Goal: Use online tool/utility: Utilize a website feature to perform a specific function

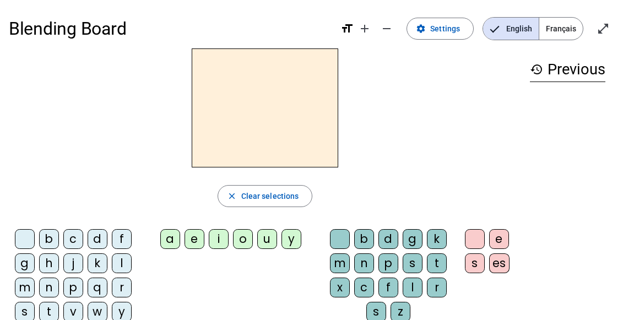
click at [549, 28] on span "Français" at bounding box center [561, 29] width 44 height 22
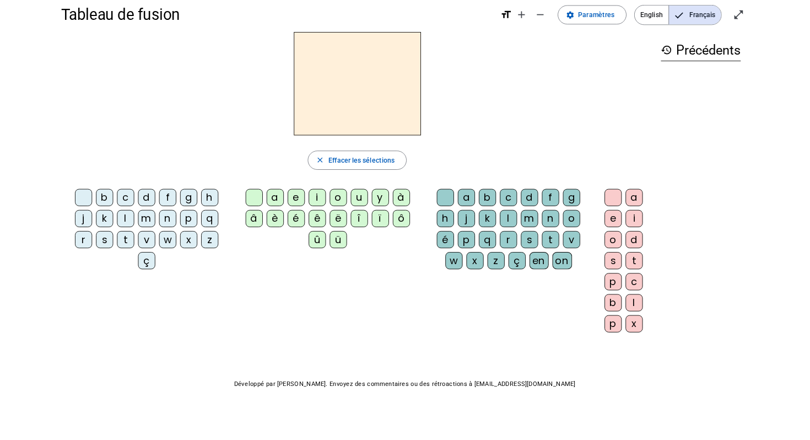
scroll to position [79, 0]
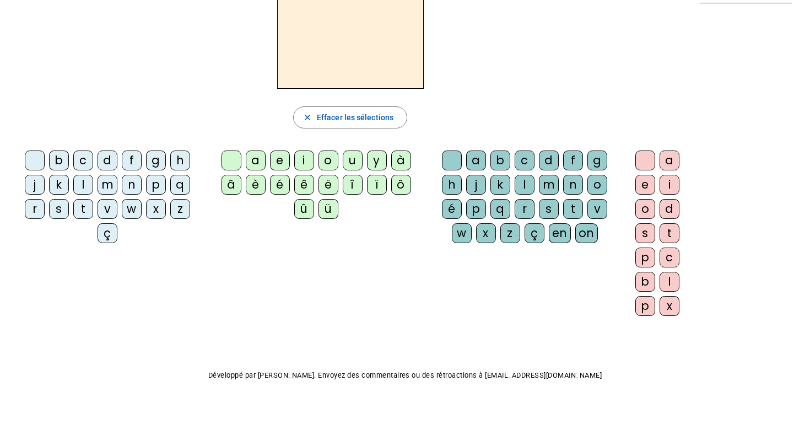
click at [132, 162] on div "f" at bounding box center [132, 160] width 20 height 20
click at [307, 184] on div "ê" at bounding box center [304, 185] width 20 height 20
click at [572, 209] on div "t" at bounding box center [573, 209] width 20 height 20
click at [622, 187] on div "e" at bounding box center [645, 185] width 20 height 20
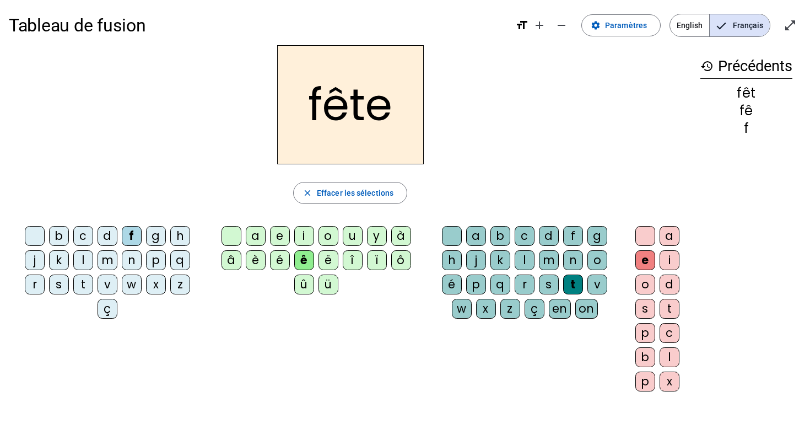
scroll to position [1, 0]
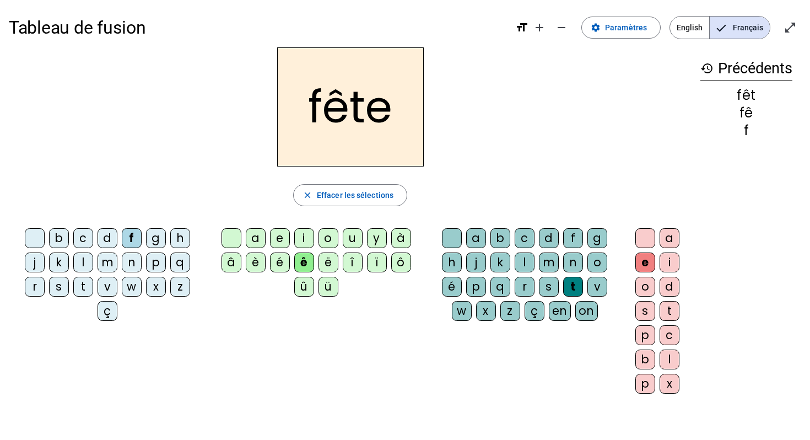
click at [75, 289] on div "t" at bounding box center [83, 287] width 20 height 20
click at [55, 234] on div "b" at bounding box center [59, 238] width 20 height 20
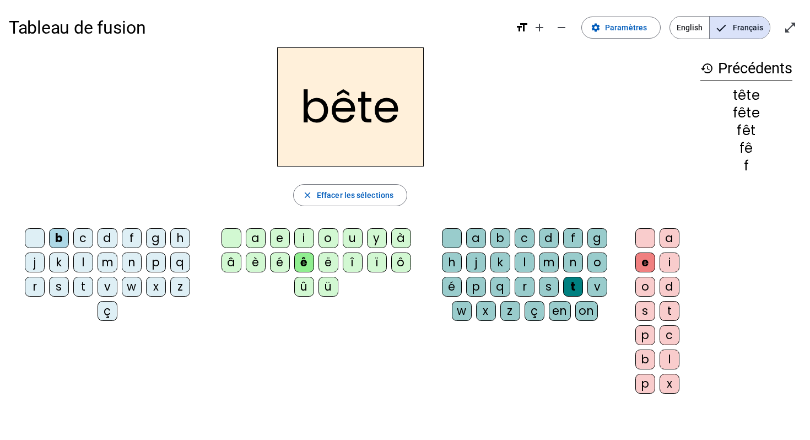
click at [353, 238] on div "u" at bounding box center [353, 238] width 20 height 20
click at [549, 283] on div "s" at bounding box center [549, 287] width 20 height 20
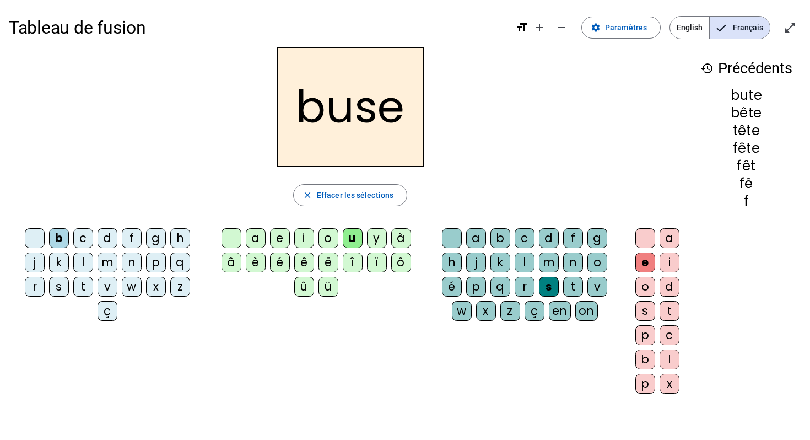
click at [301, 242] on div "i" at bounding box center [304, 238] width 20 height 20
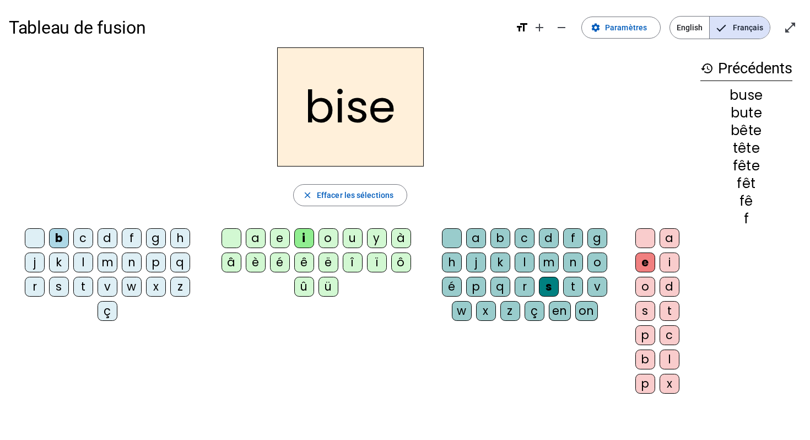
click at [254, 242] on div "a" at bounding box center [256, 238] width 20 height 20
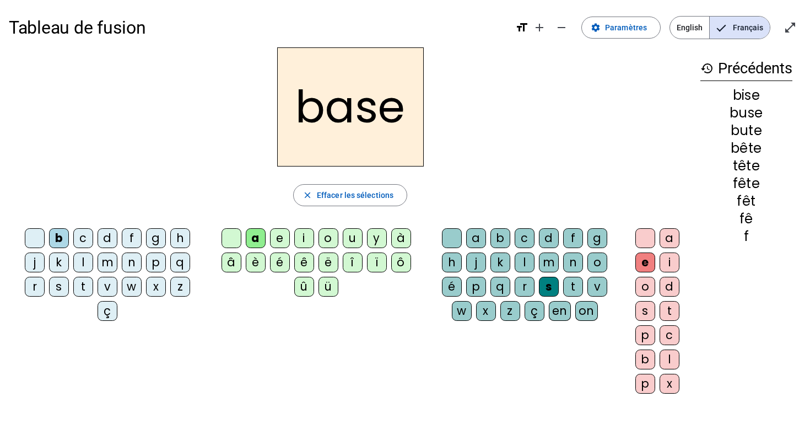
click at [34, 286] on div "r" at bounding box center [35, 287] width 20 height 20
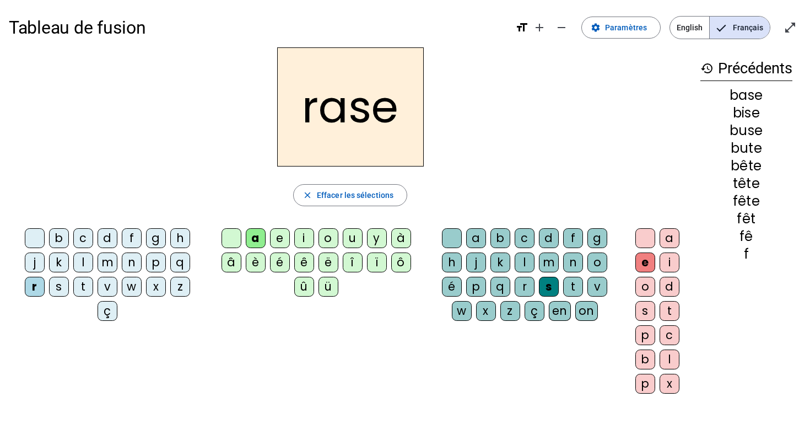
click at [597, 239] on div "g" at bounding box center [597, 238] width 20 height 20
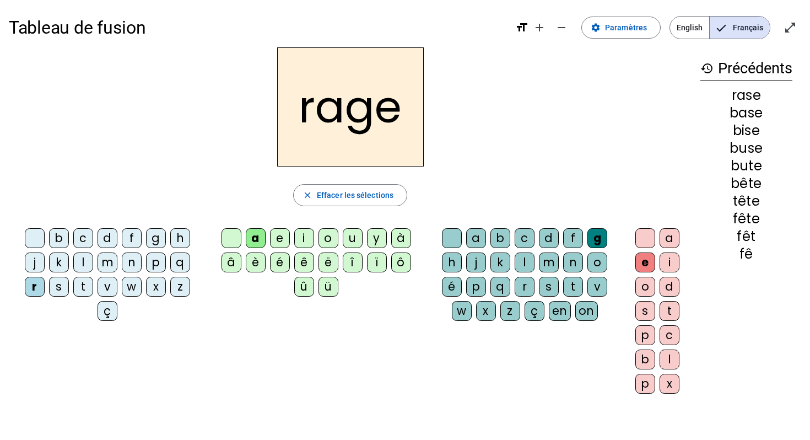
click at [177, 262] on div "q" at bounding box center [180, 262] width 20 height 20
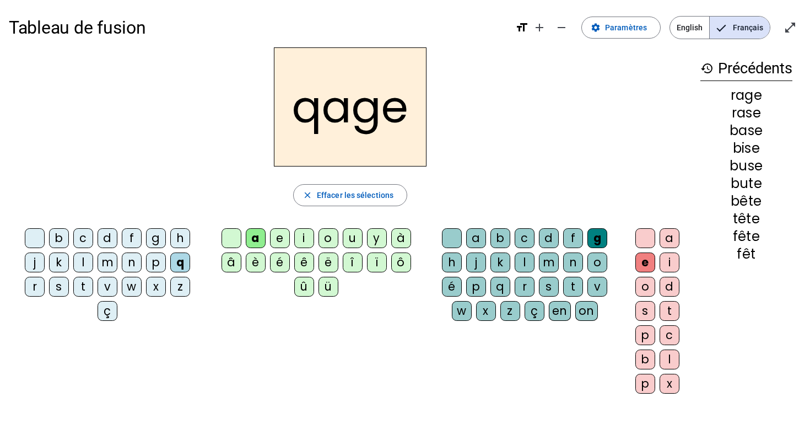
click at [161, 265] on div "p" at bounding box center [156, 262] width 20 height 20
click at [595, 293] on div "v" at bounding box center [597, 287] width 20 height 20
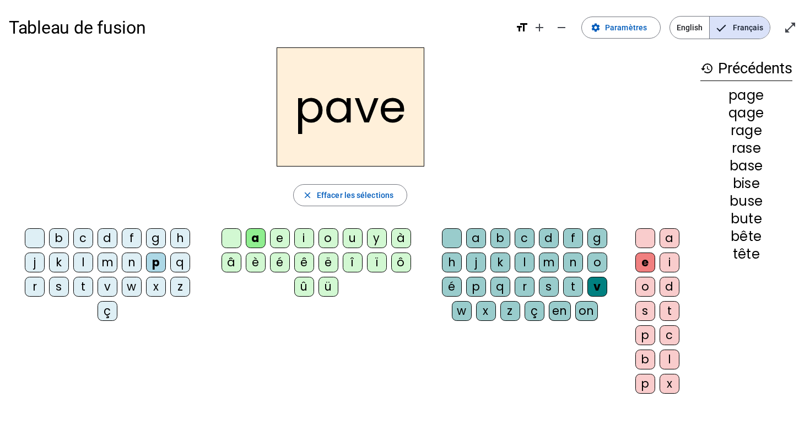
click at [622, 68] on mat-icon "history" at bounding box center [706, 68] width 13 height 13
